Goal: Task Accomplishment & Management: Use online tool/utility

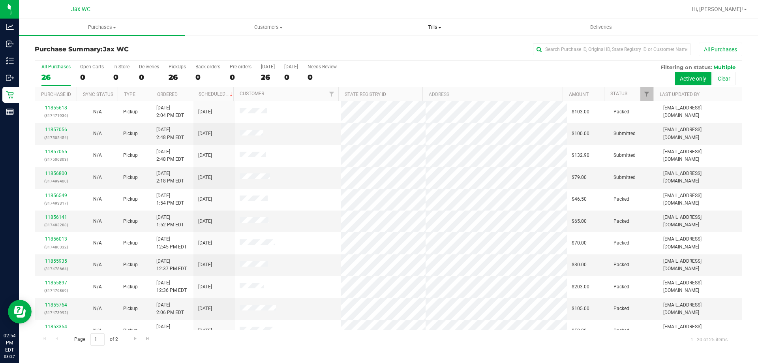
click at [439, 25] on span "Tills" at bounding box center [434, 27] width 165 height 7
click at [429, 47] on li "Manage tills" at bounding box center [434, 47] width 166 height 9
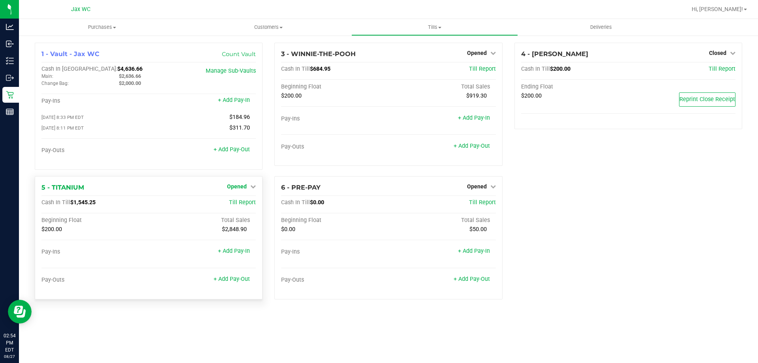
click at [246, 189] on span "Opened" at bounding box center [237, 186] width 20 height 6
click at [243, 281] on link "+ Add Pay-Out" at bounding box center [231, 278] width 36 height 7
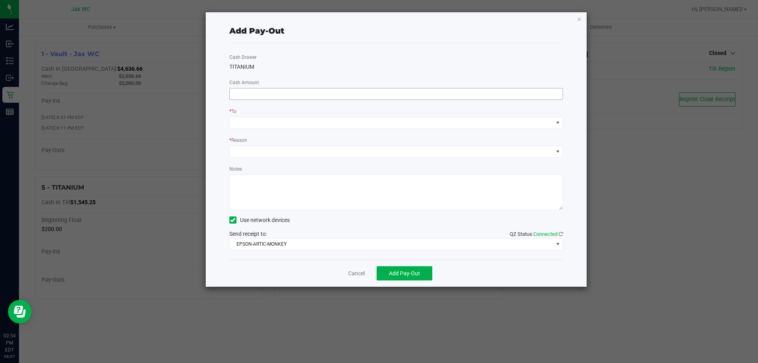
click at [313, 97] on input at bounding box center [396, 93] width 333 height 11
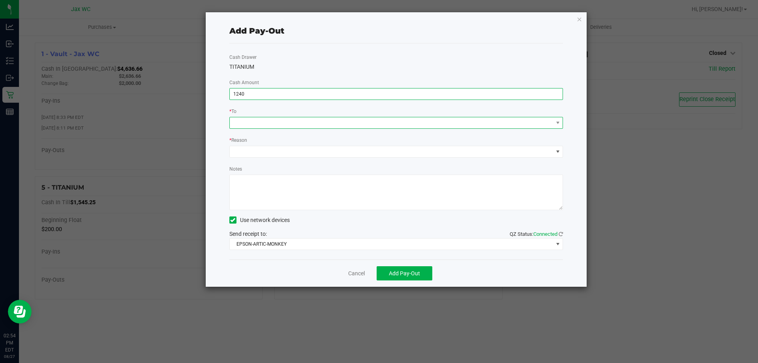
type input "$1,240.00"
click at [296, 122] on span at bounding box center [391, 122] width 323 height 11
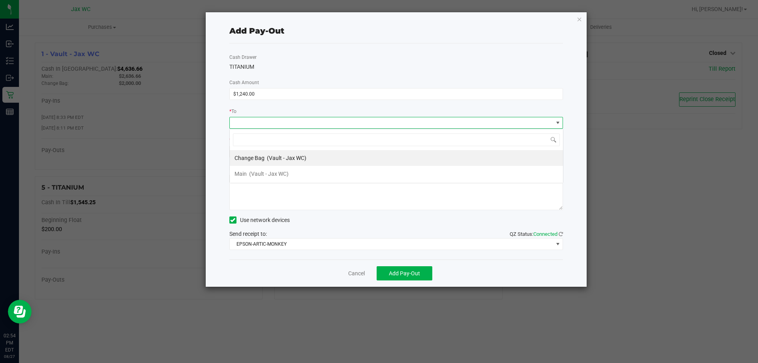
scroll to position [12, 333]
click at [293, 169] on li "Main (Vault - Jax WC)" at bounding box center [396, 174] width 333 height 16
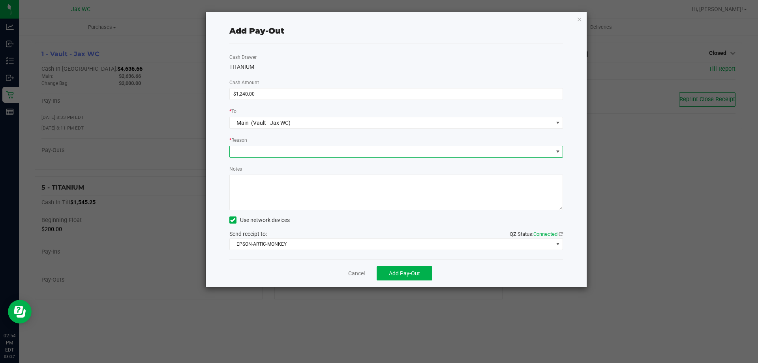
click at [287, 148] on span at bounding box center [391, 151] width 323 height 11
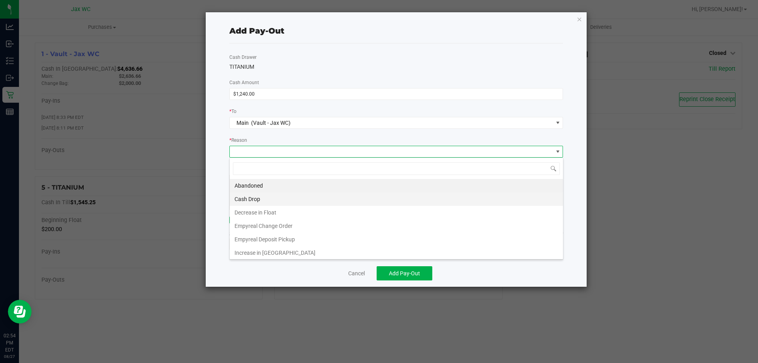
click at [283, 193] on li "Cash Drop" at bounding box center [396, 198] width 333 height 13
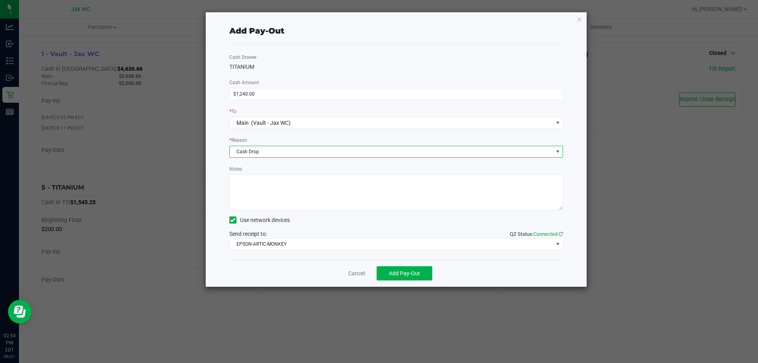
click at [283, 193] on textarea "Notes" at bounding box center [396, 192] width 334 height 36
type textarea "LP"
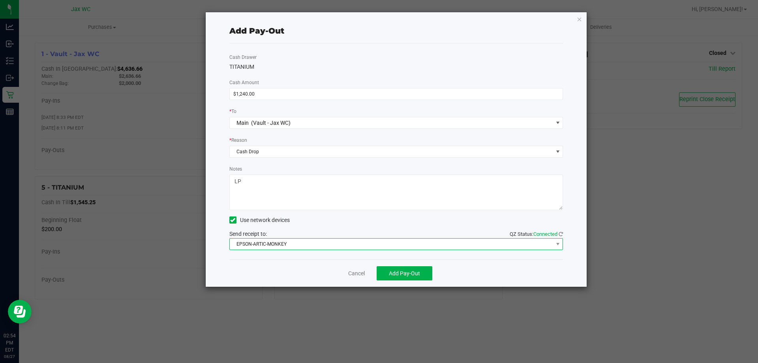
click at [319, 242] on span "EPSON-ARTIC-MONKEY" at bounding box center [391, 243] width 323 height 11
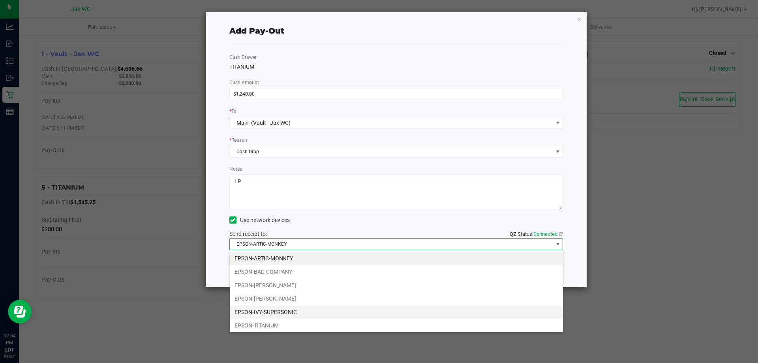
click at [297, 312] on li "EPSON-IVY-SUPERSONIC" at bounding box center [396, 311] width 333 height 13
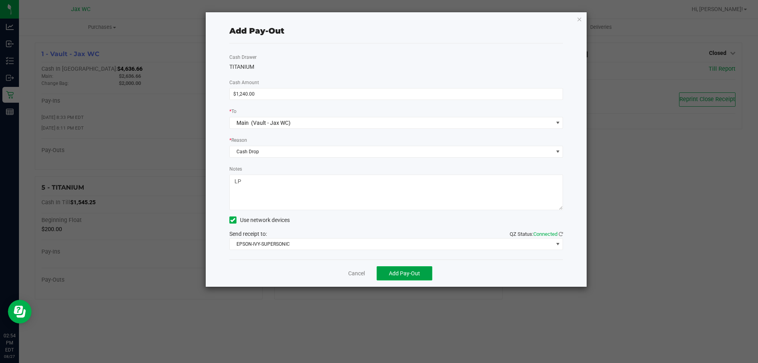
click at [426, 277] on button "Add Pay-Out" at bounding box center [404, 273] width 56 height 14
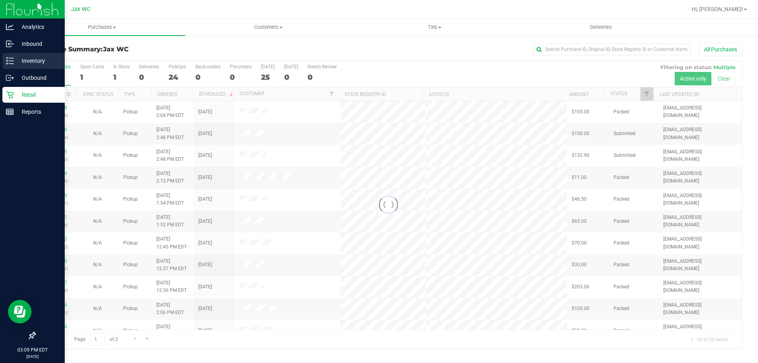
click at [33, 60] on p "Inventory" at bounding box center [37, 60] width 47 height 9
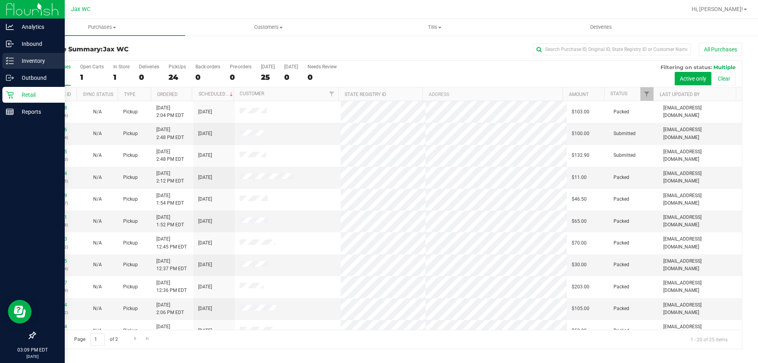
click at [11, 54] on div "Inventory" at bounding box center [33, 61] width 62 height 16
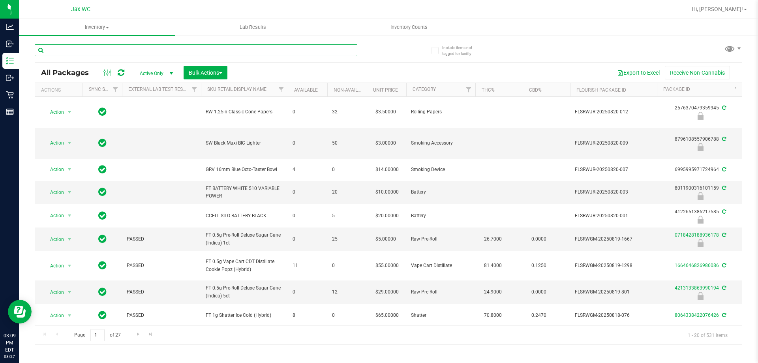
click at [119, 49] on input "text" at bounding box center [196, 50] width 322 height 12
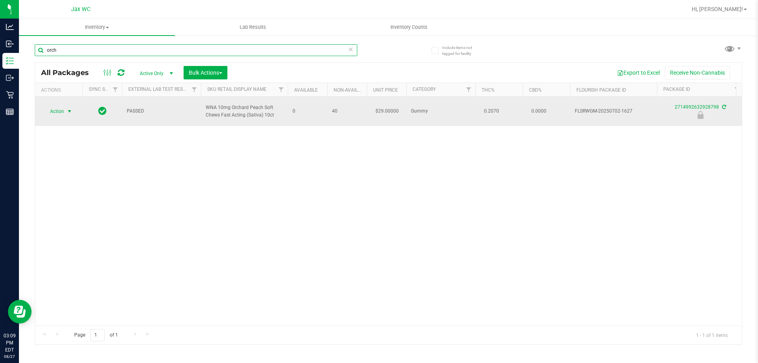
type input "orch"
click at [64, 111] on span "Action" at bounding box center [53, 111] width 21 height 11
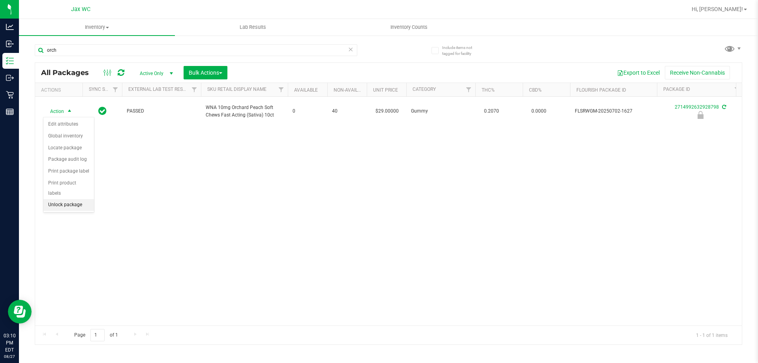
click at [79, 199] on li "Unlock package" at bounding box center [68, 205] width 51 height 12
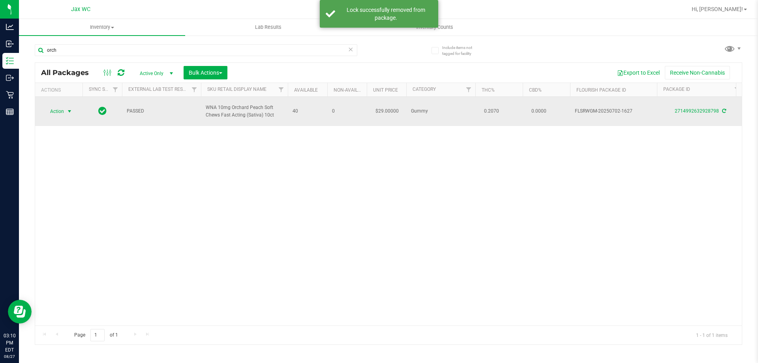
click at [52, 113] on span "Action" at bounding box center [53, 111] width 21 height 11
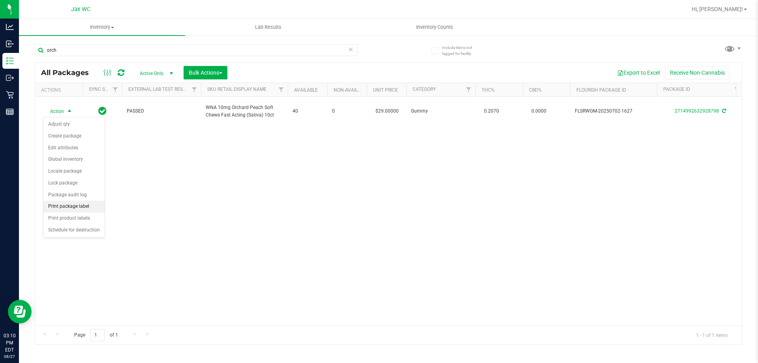
click at [94, 207] on li "Print package label" at bounding box center [73, 206] width 61 height 12
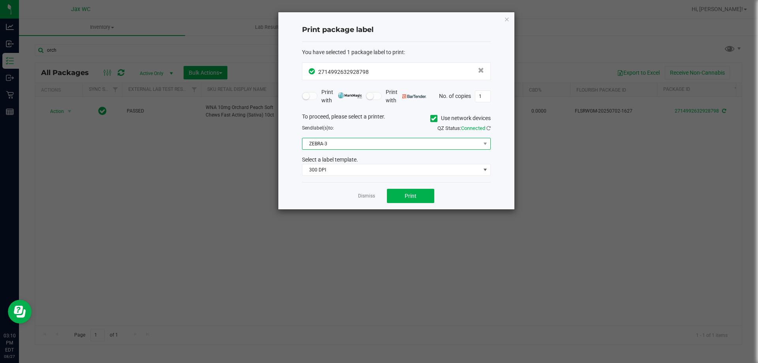
click at [392, 146] on span "ZEBRA-3" at bounding box center [391, 143] width 178 height 11
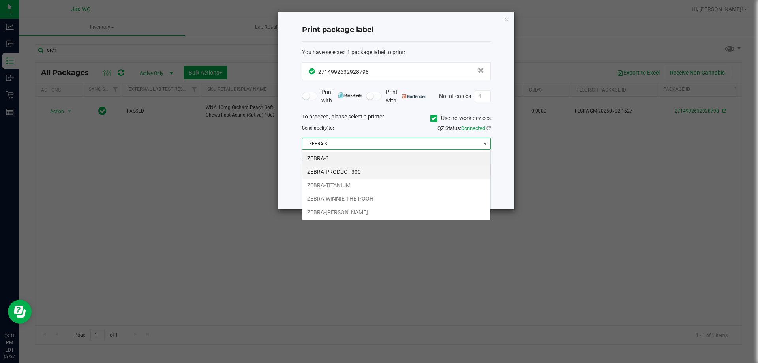
scroll to position [12, 189]
click at [347, 200] on li "ZEBRA-WINNIE-THE-POOH" at bounding box center [396, 198] width 188 height 13
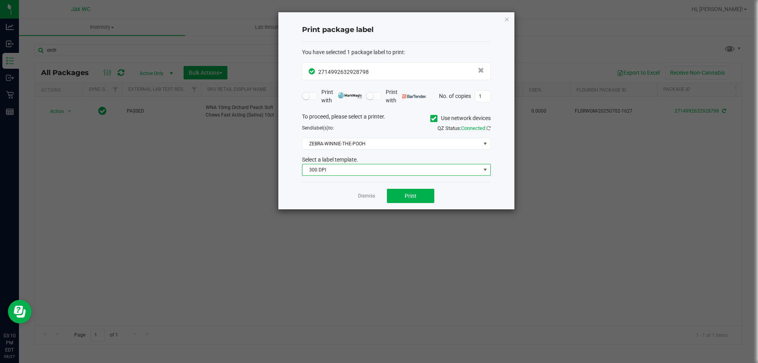
click at [333, 170] on span "300 DPI" at bounding box center [391, 169] width 178 height 11
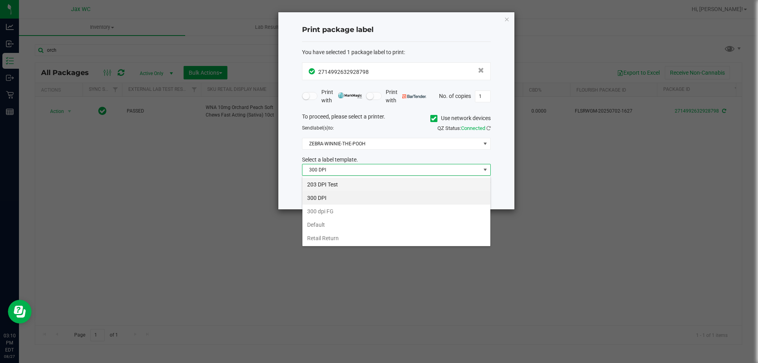
click at [336, 186] on li "203 DPI Test" at bounding box center [396, 184] width 188 height 13
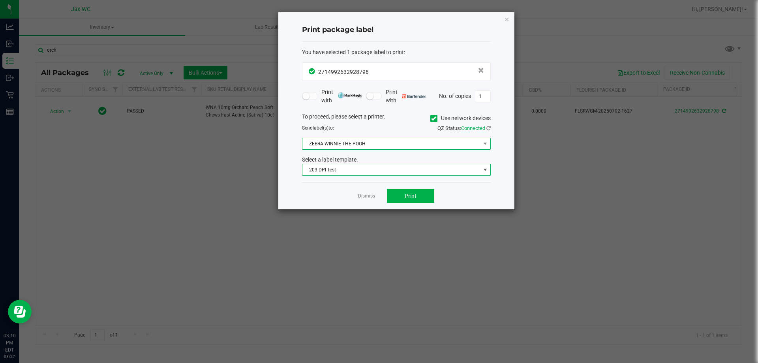
click at [344, 143] on span "ZEBRA-WINNIE-THE-POOH" at bounding box center [391, 143] width 178 height 11
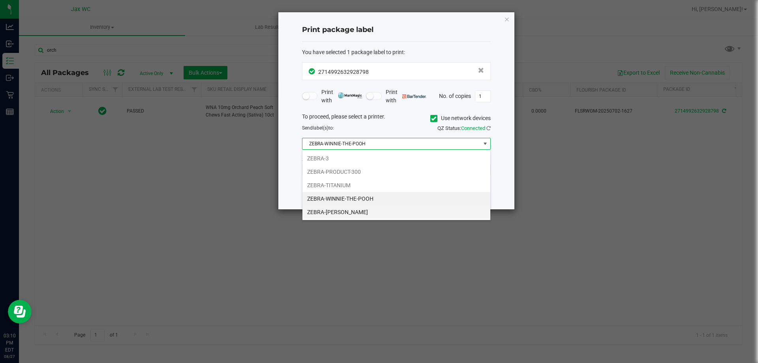
click at [351, 212] on li "ZEBRA-[PERSON_NAME]" at bounding box center [396, 211] width 188 height 13
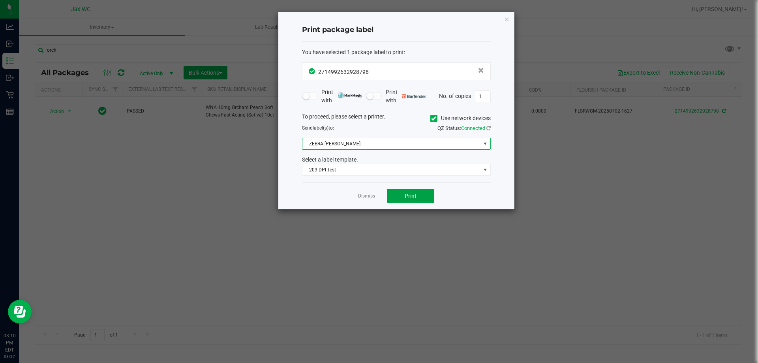
click at [414, 198] on span "Print" at bounding box center [410, 196] width 12 height 6
click at [370, 193] on link "Dismiss" at bounding box center [366, 196] width 17 height 7
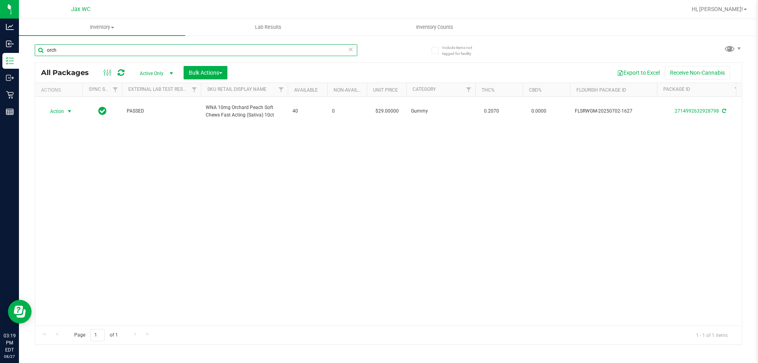
click at [180, 53] on input "orch" at bounding box center [196, 50] width 322 height 12
click at [179, 52] on input "orch" at bounding box center [196, 50] width 322 height 12
click at [179, 51] on input "orch" at bounding box center [196, 50] width 322 height 12
type input "0034494189309828"
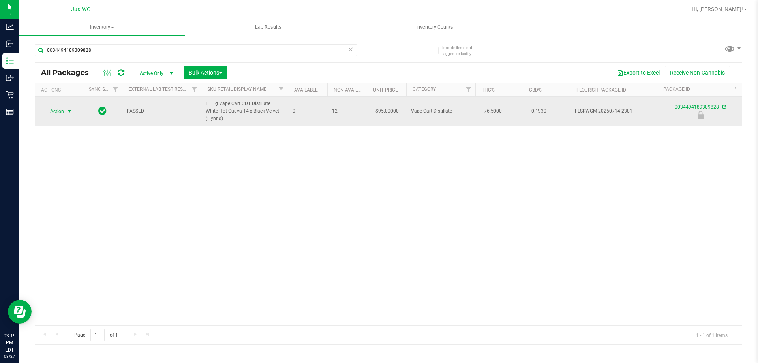
click at [66, 111] on span "select" at bounding box center [70, 111] width 10 height 11
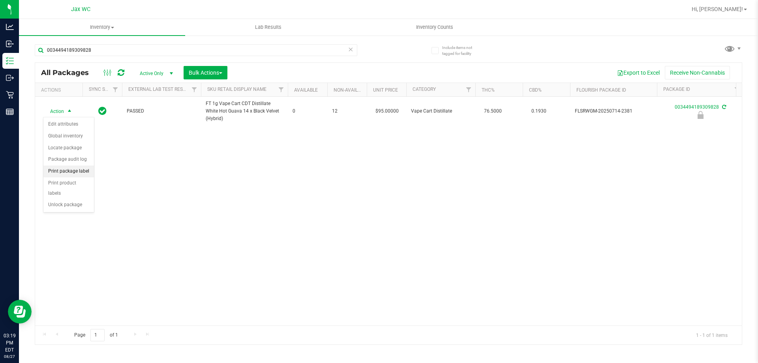
click at [86, 172] on li "Print package label" at bounding box center [68, 171] width 51 height 12
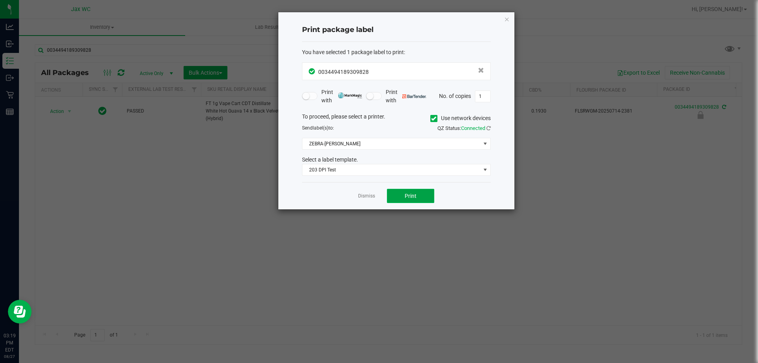
click at [425, 198] on button "Print" at bounding box center [410, 196] width 47 height 14
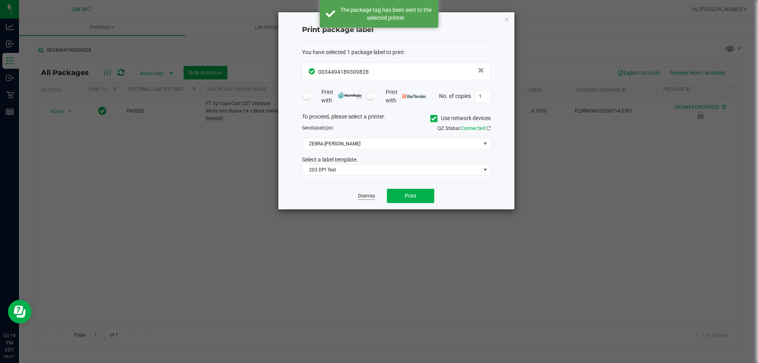
click at [372, 193] on link "Dismiss" at bounding box center [366, 196] width 17 height 7
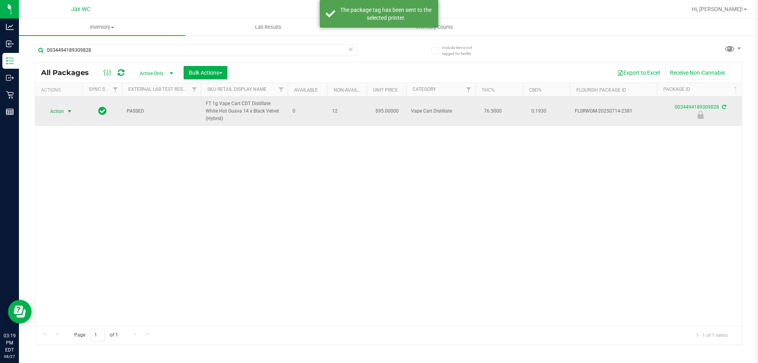
click at [62, 113] on span "Action" at bounding box center [53, 111] width 21 height 11
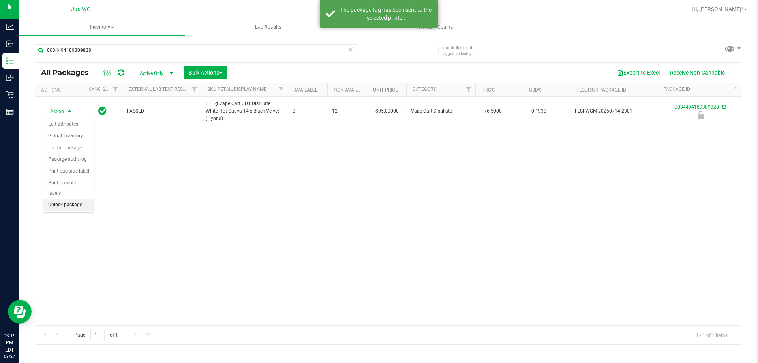
click at [81, 199] on li "Unlock package" at bounding box center [68, 205] width 51 height 12
